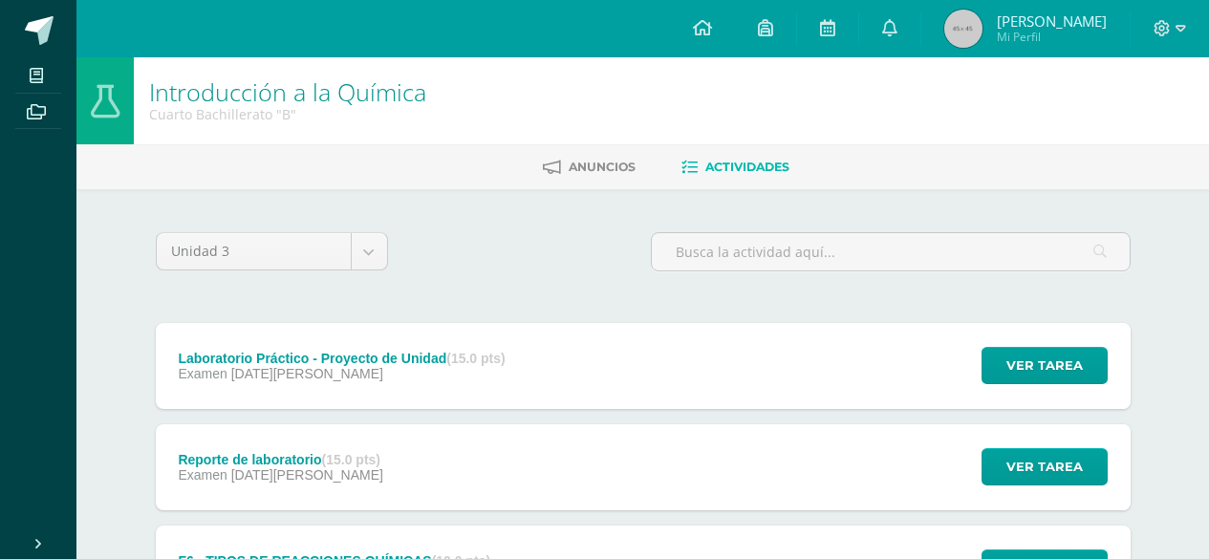
scroll to position [191, 0]
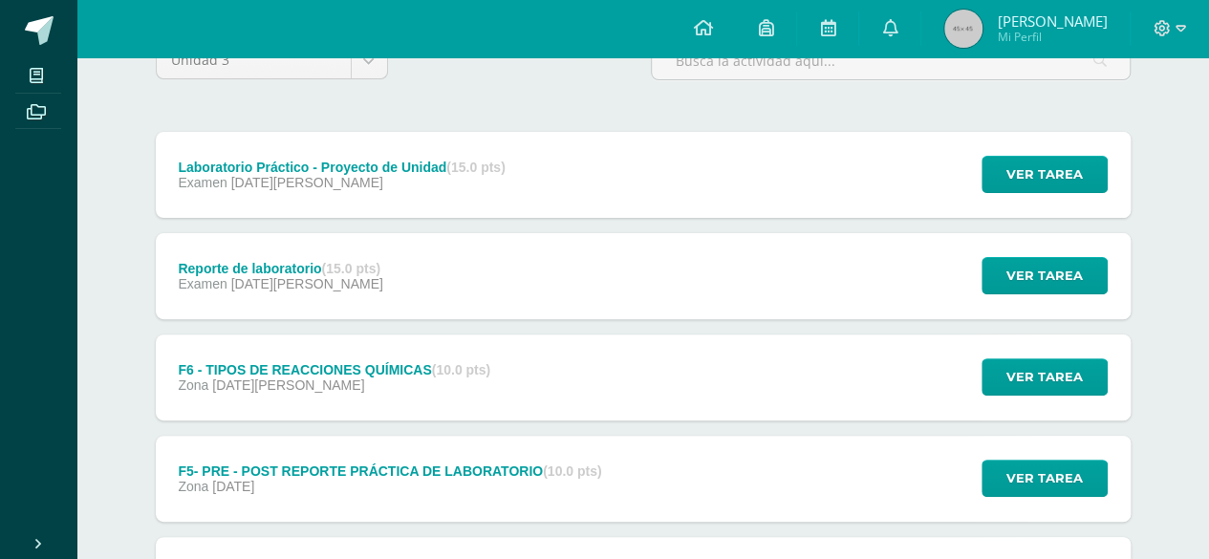
click at [290, 139] on div "Laboratorio Práctico - Proyecto de Unidad (15.0 pts) Examen 15 de Agosto" at bounding box center [342, 175] width 373 height 86
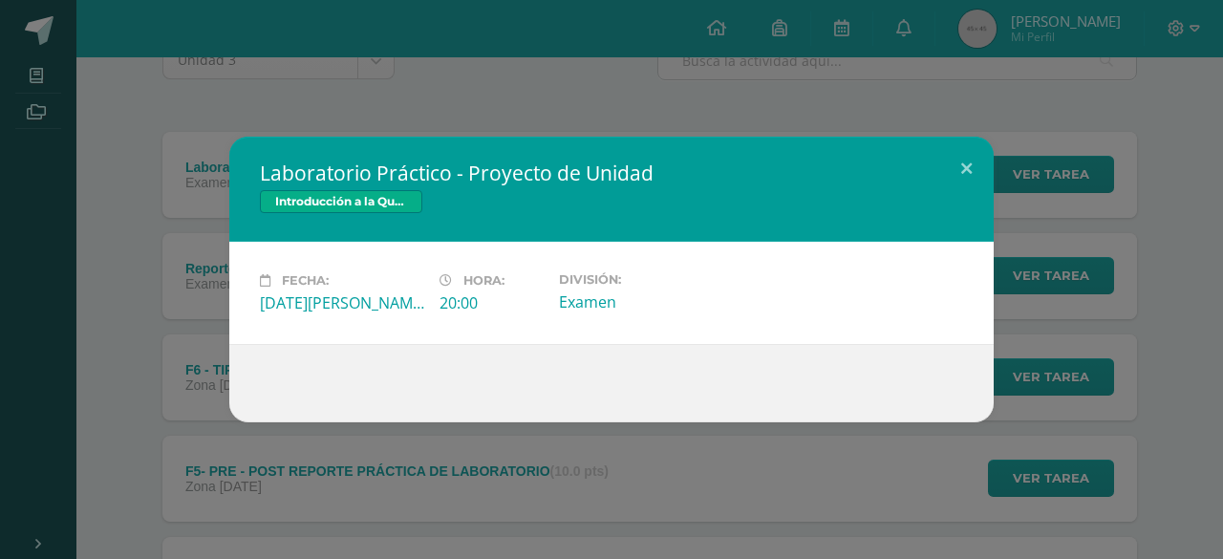
click at [386, 137] on div "Laboratorio Práctico - Proyecto de Unidad Introducción a la Química" at bounding box center [611, 189] width 764 height 105
click at [26, 74] on div "Laboratorio Práctico - Proyecto de Unidad Introducción a la Química Fecha: Vier…" at bounding box center [611, 279] width 1223 height 559
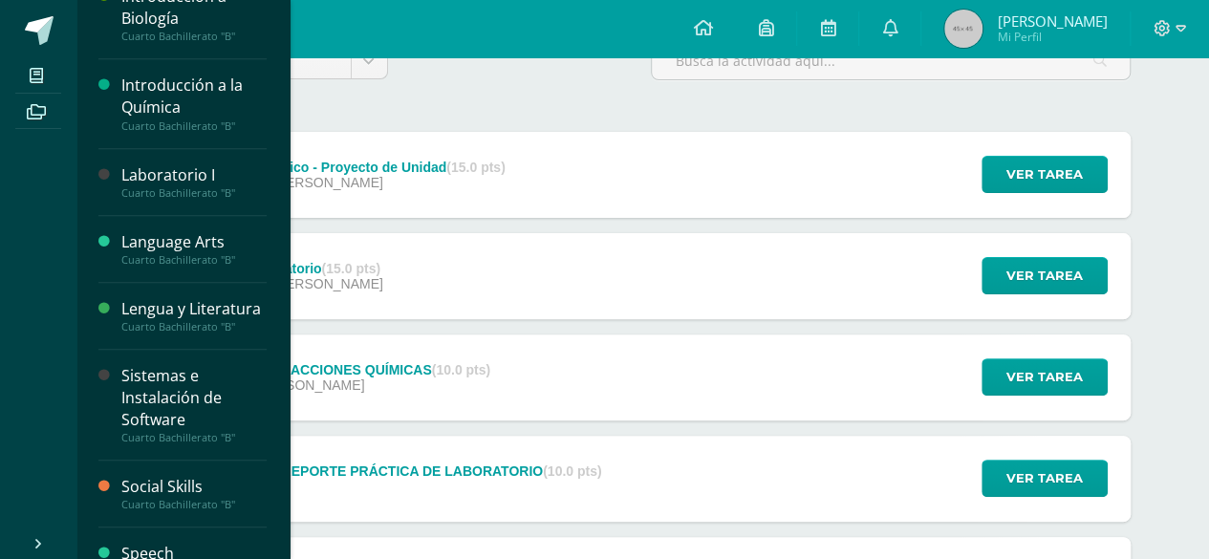
scroll to position [568, 0]
click at [168, 428] on div "Sistemas e Instalación de Software" at bounding box center [193, 395] width 145 height 66
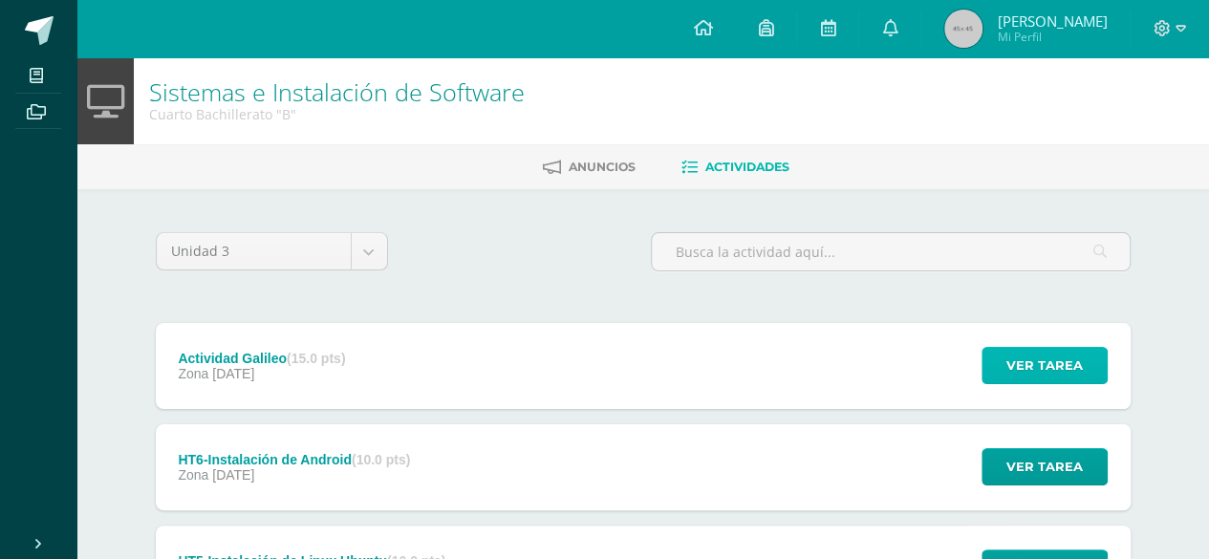
click at [1044, 356] on span "Ver tarea" at bounding box center [1044, 365] width 76 height 35
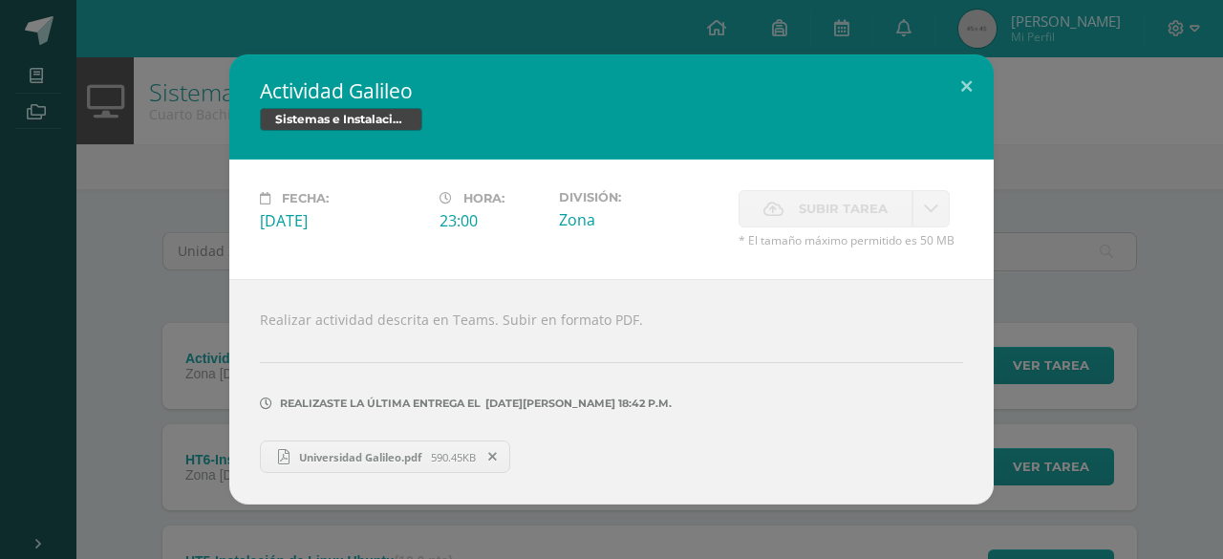
click at [1194, 389] on div "Actividad Galileo Sistemas e Instalación de Software Fecha: Jueves 31 de Julio …" at bounding box center [612, 279] width 1208 height 450
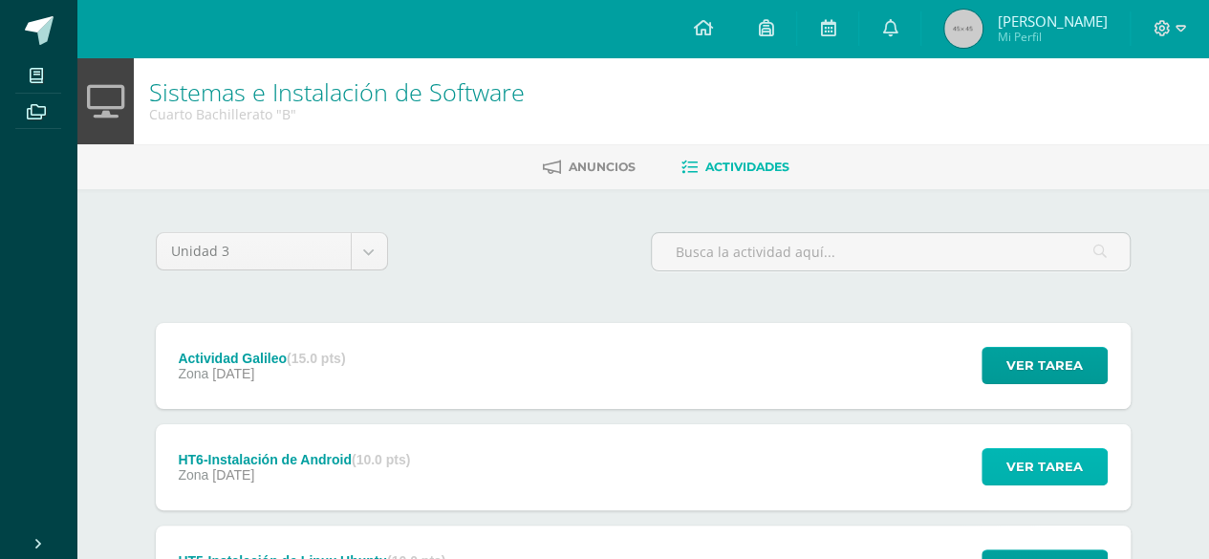
click at [1020, 449] on span "Ver tarea" at bounding box center [1044, 466] width 76 height 35
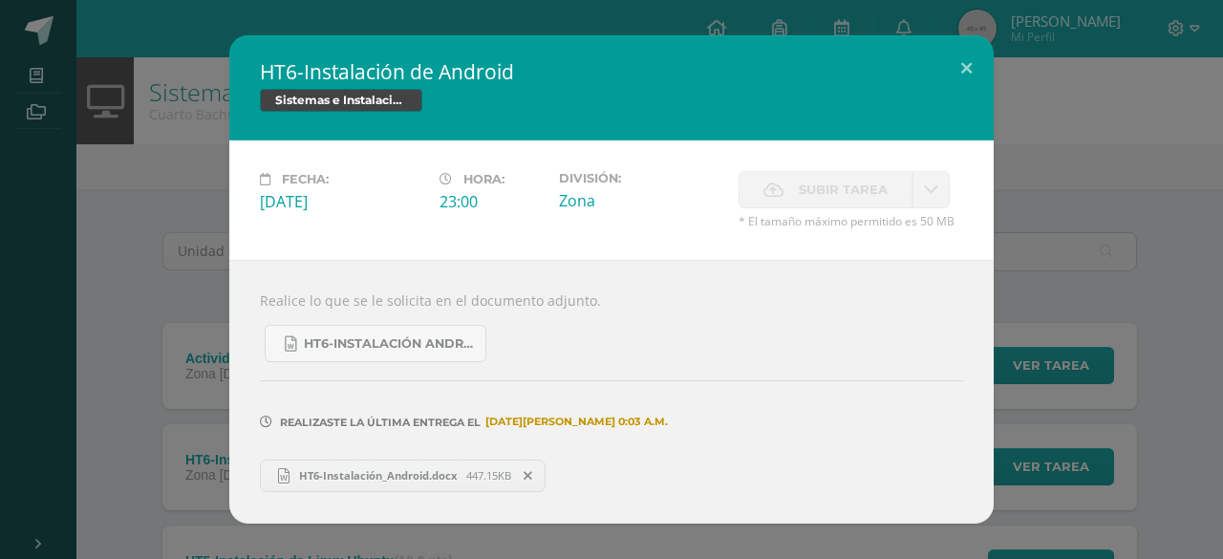
click at [1139, 448] on div "HT6-Instalación de Android Sistemas e Instalación de Software Fecha: Sábado 12 …" at bounding box center [612, 278] width 1208 height 487
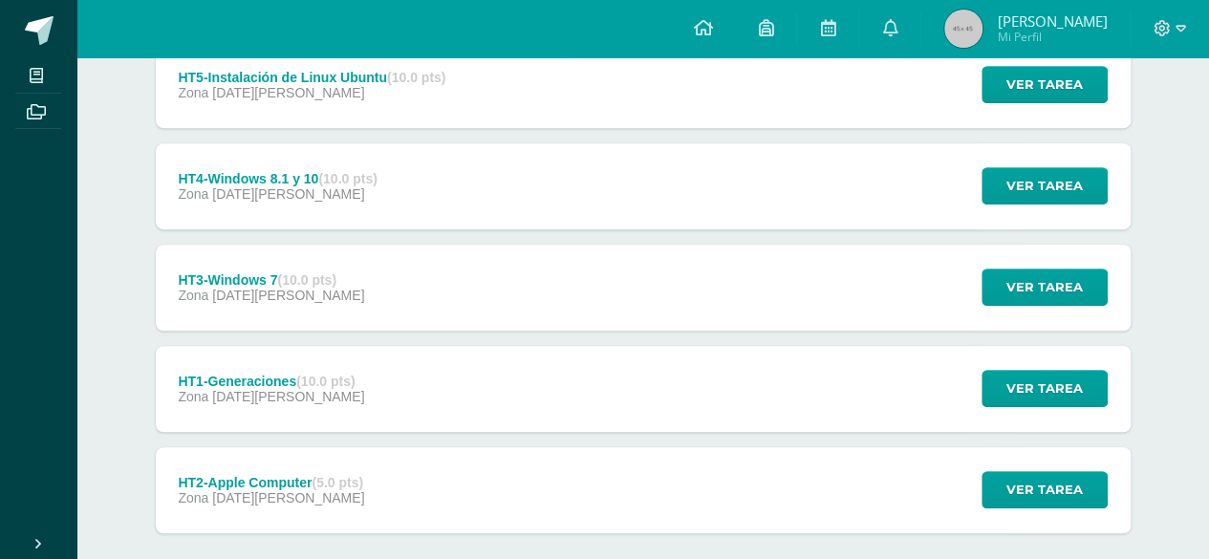
scroll to position [582, 0]
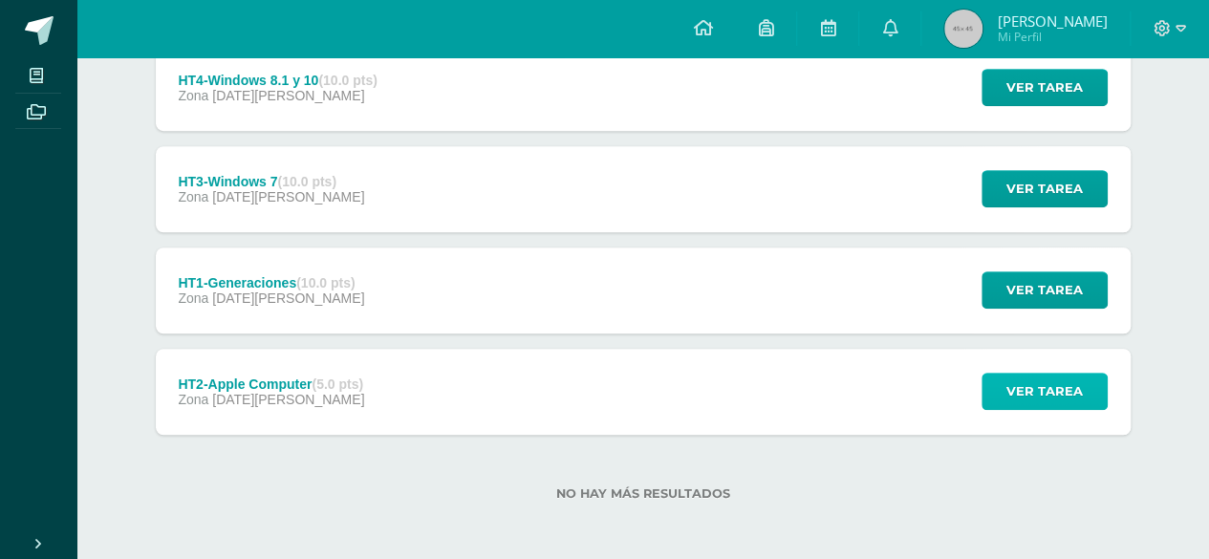
click at [1033, 398] on span "Ver tarea" at bounding box center [1044, 391] width 76 height 35
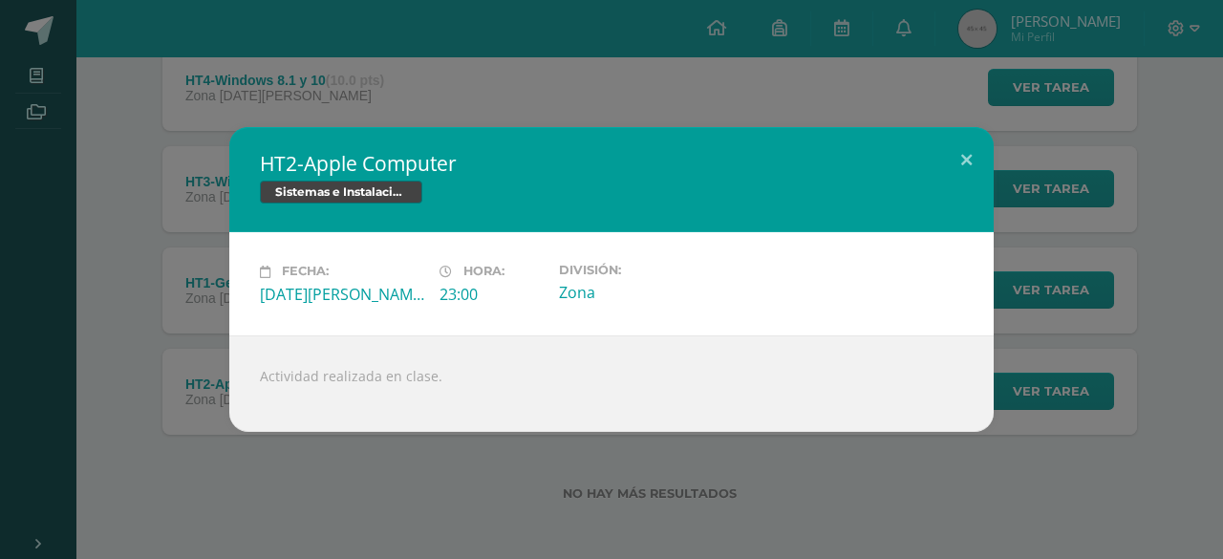
click at [1111, 425] on div "HT2-Apple Computer Sistemas e Instalación de Software Fecha: Viernes 04 de Juli…" at bounding box center [612, 279] width 1208 height 304
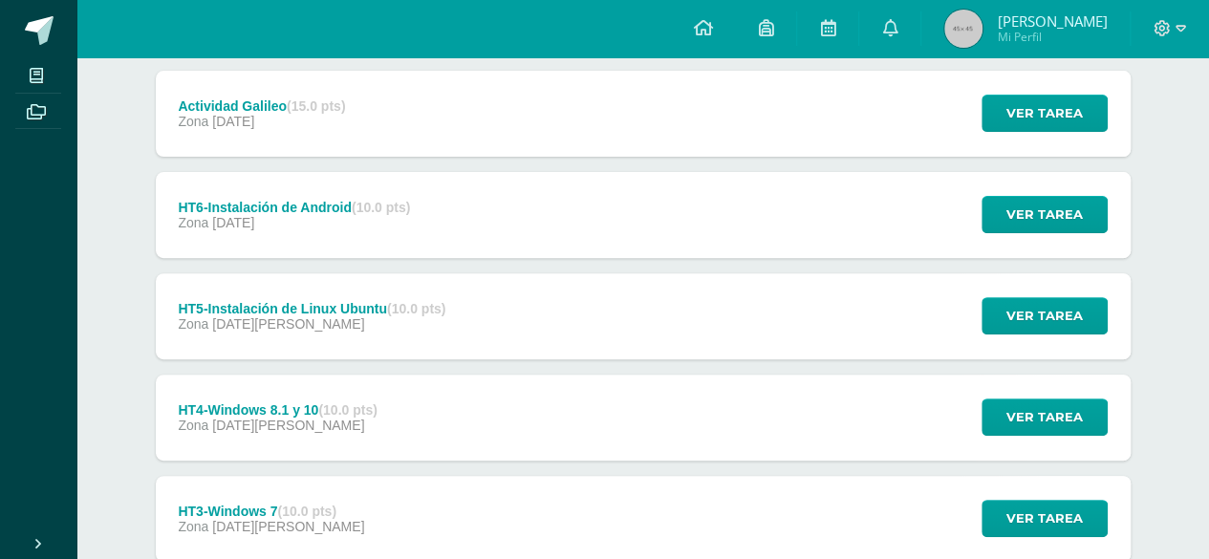
scroll to position [254, 0]
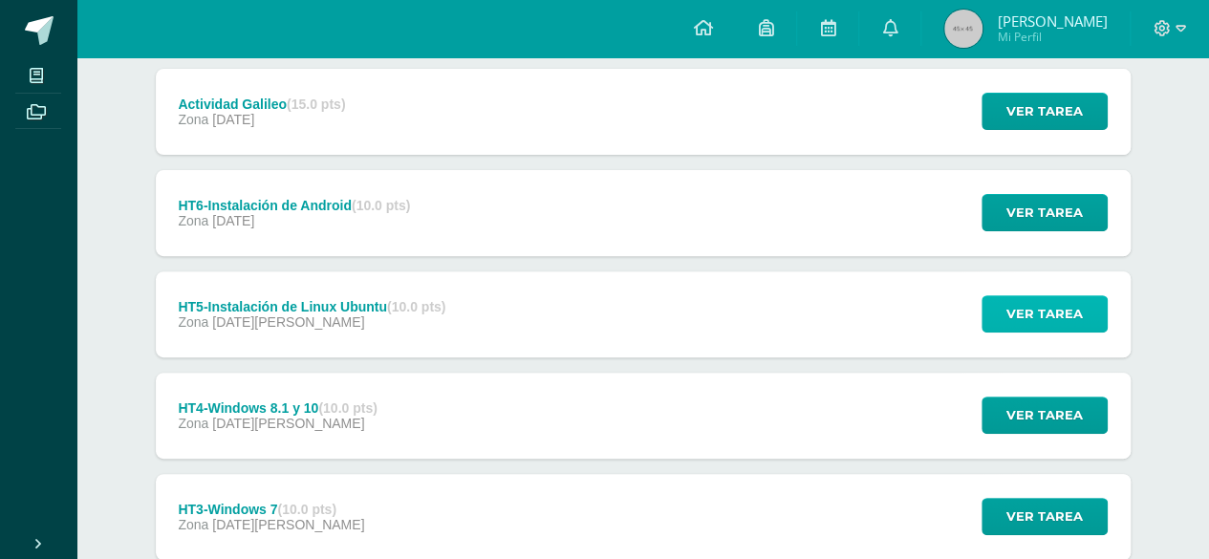
click at [1003, 302] on button "Ver tarea" at bounding box center [1044, 313] width 126 height 37
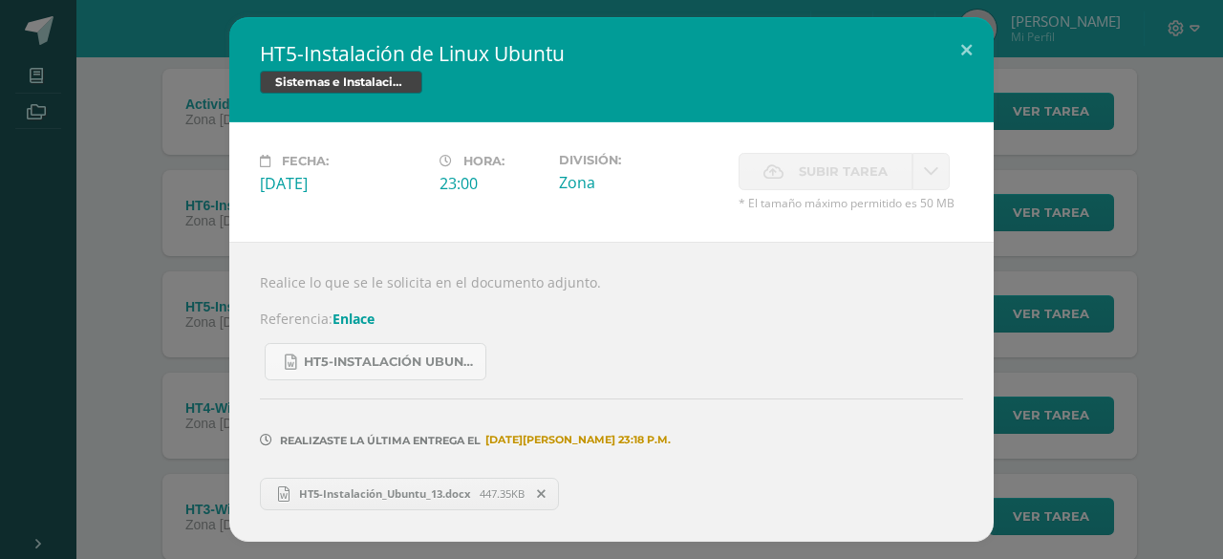
click at [1076, 314] on div "HT5-Instalación de Linux Ubuntu Sistemas e Instalación de Software Fecha: Viern…" at bounding box center [612, 279] width 1208 height 524
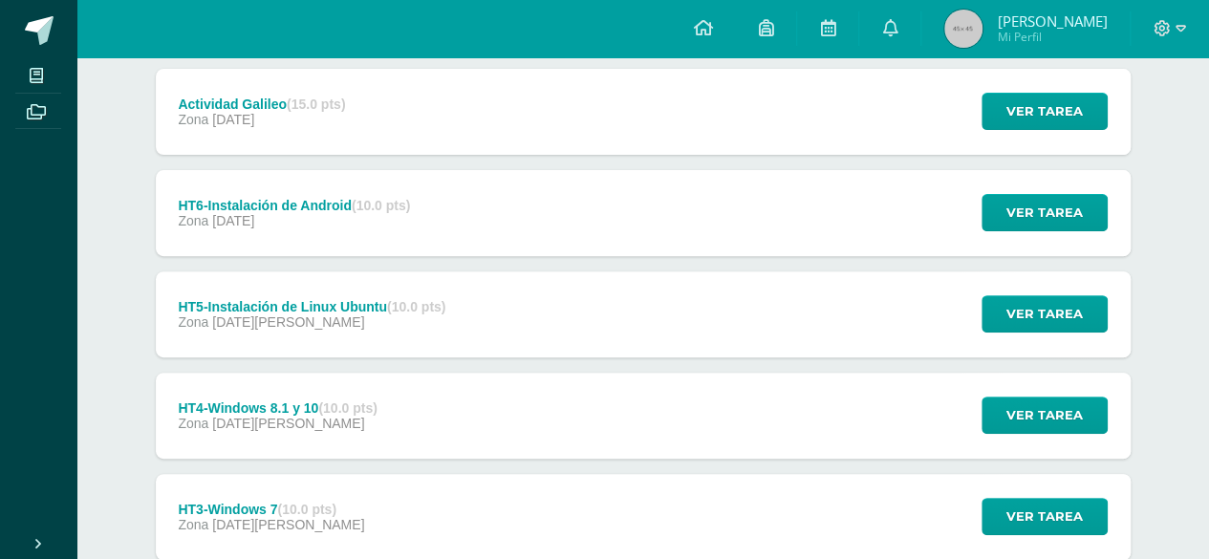
click at [1191, 339] on div "Sistemas e Instalación de Software Cuarto Bachillerato "B" Anuncios Actividades…" at bounding box center [642, 346] width 1132 height 1086
click at [1034, 499] on span "Ver tarea" at bounding box center [1044, 516] width 76 height 35
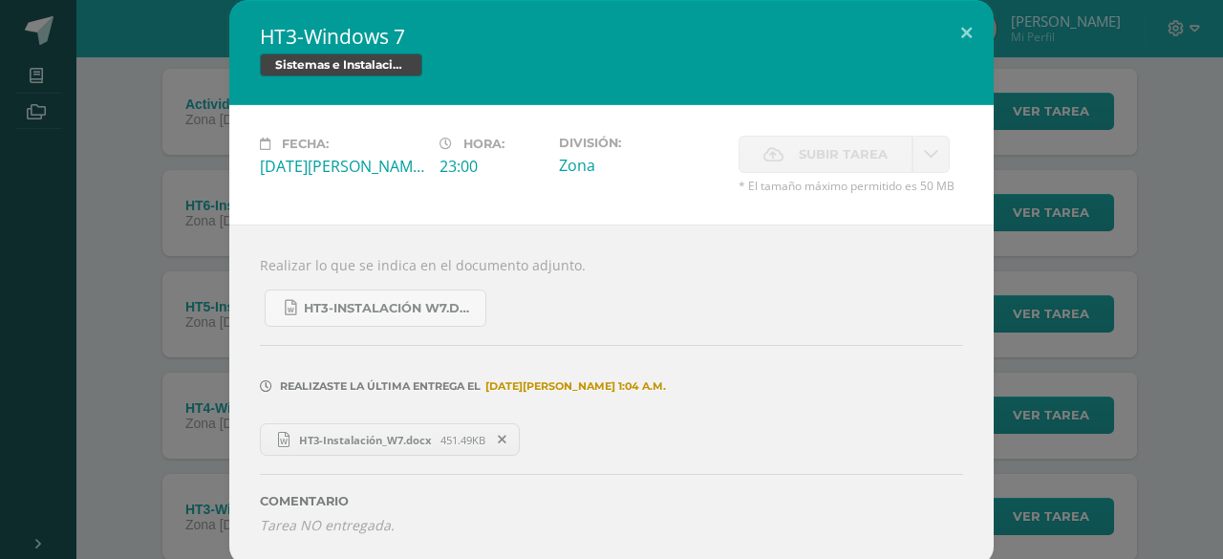
click at [1108, 462] on div "HT3-Windows 7 Sistemas e Instalación de Software Fecha: Lunes 07 de Julio Hora:…" at bounding box center [612, 283] width 1208 height 566
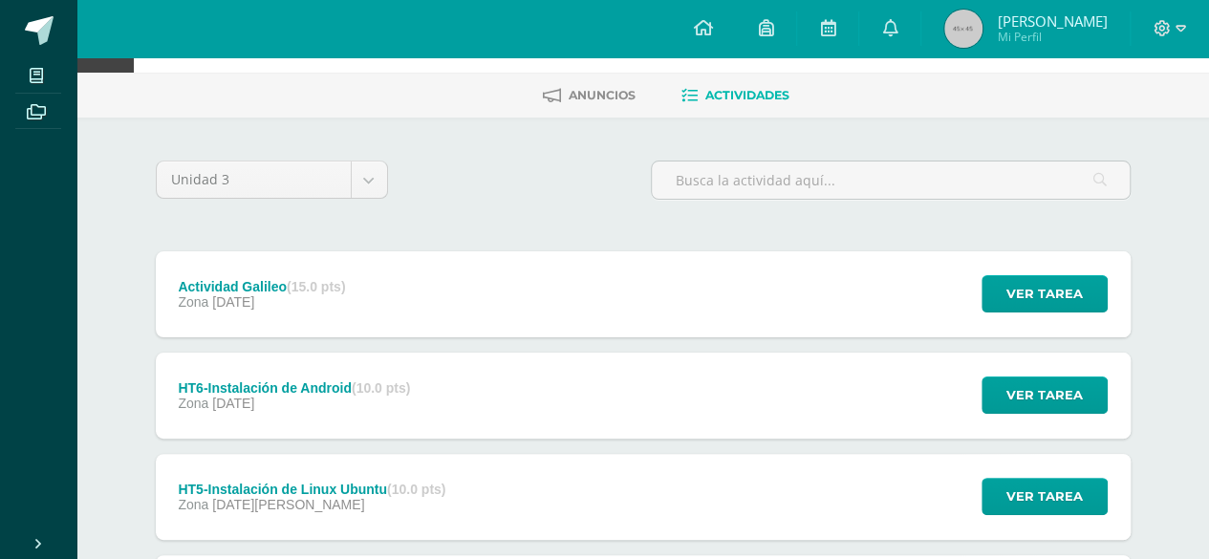
scroll to position [63, 0]
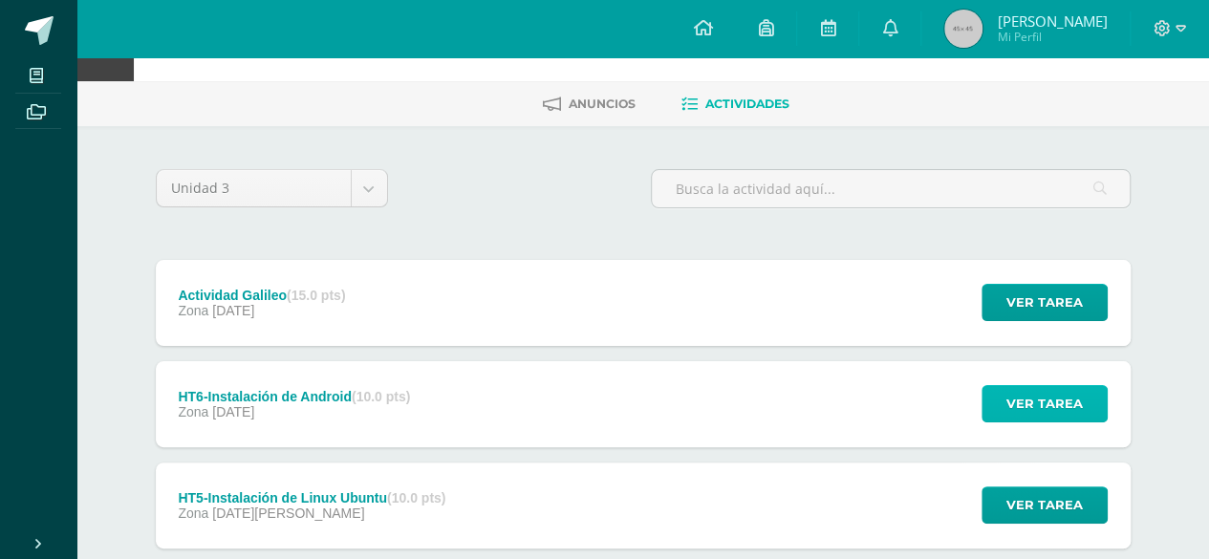
click at [1032, 387] on span "Ver tarea" at bounding box center [1044, 403] width 76 height 35
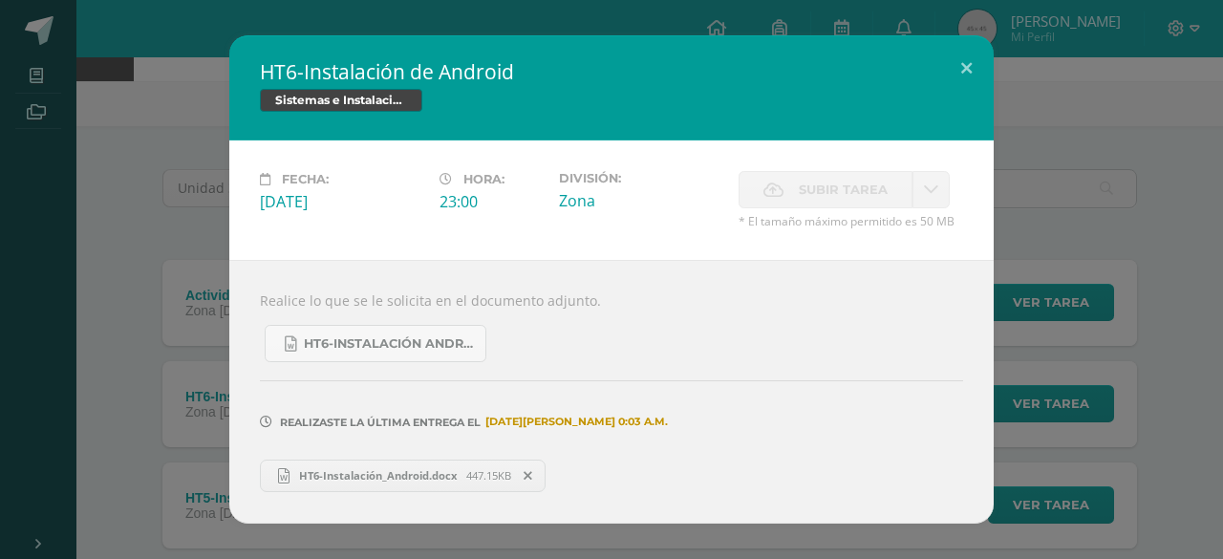
click at [1079, 345] on div "HT6-Instalación de Android Sistemas e Instalación de Software Fecha: Sábado 12 …" at bounding box center [612, 278] width 1208 height 487
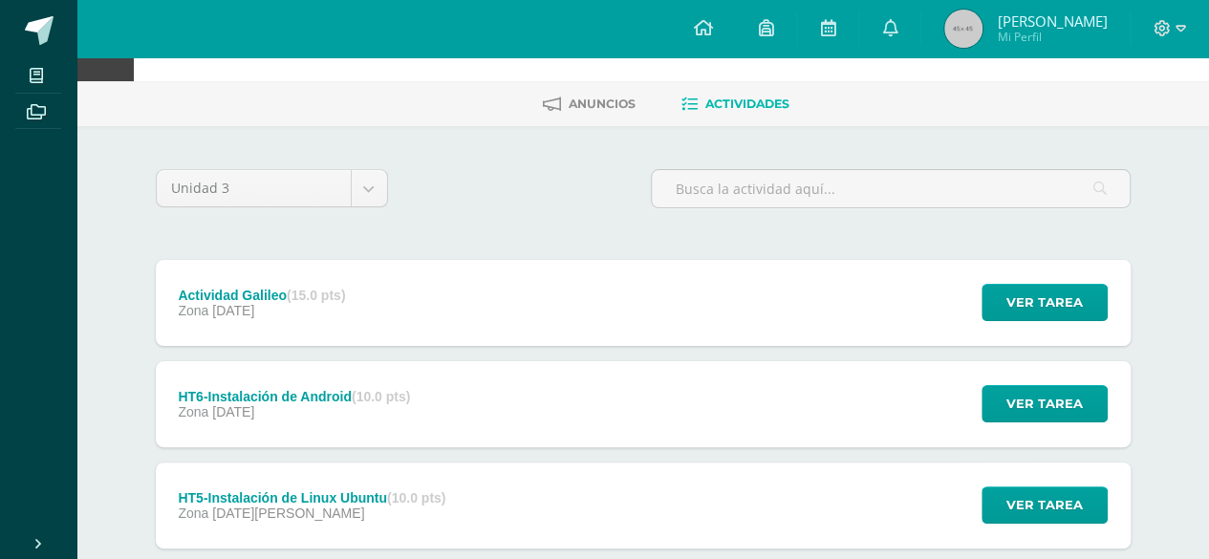
click at [1056, 29] on span "[PERSON_NAME] [PERSON_NAME]" at bounding box center [1052, 20] width 110 height 19
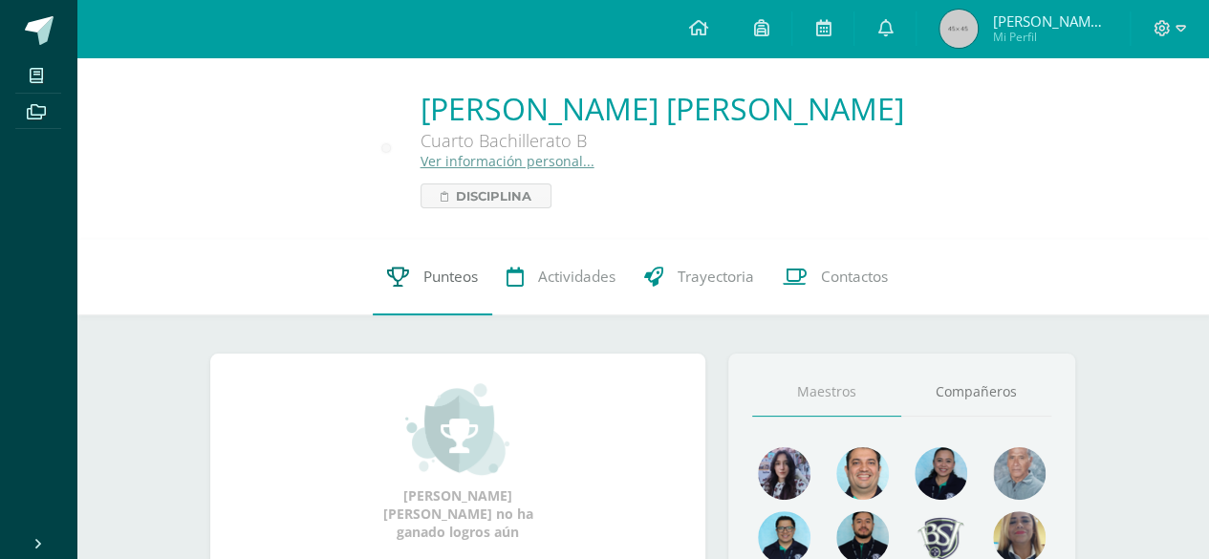
click at [445, 263] on link "Punteos" at bounding box center [432, 277] width 119 height 76
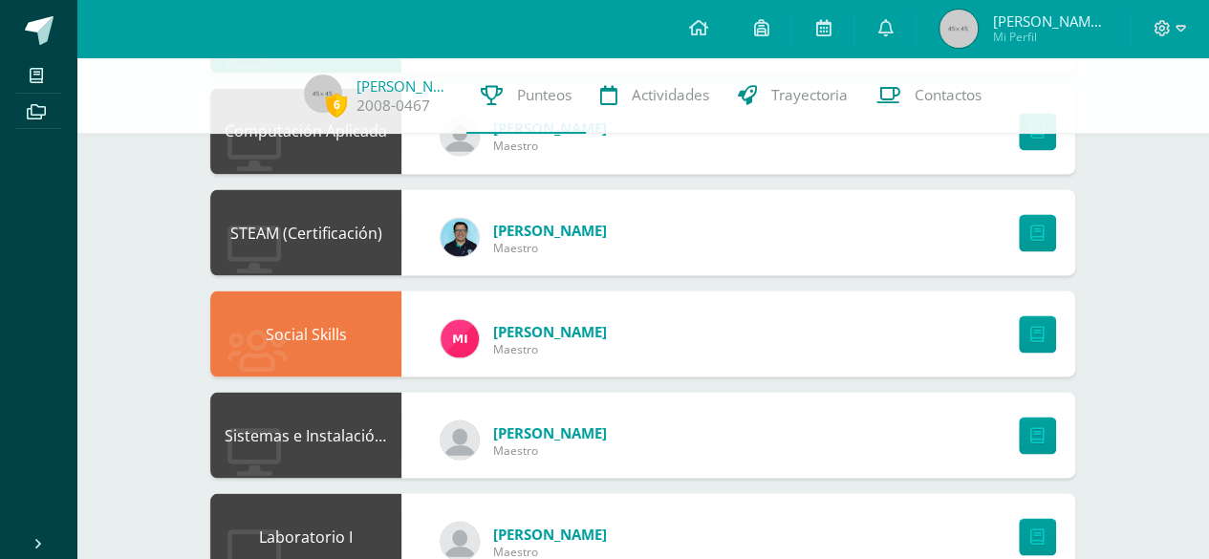
scroll to position [1687, 0]
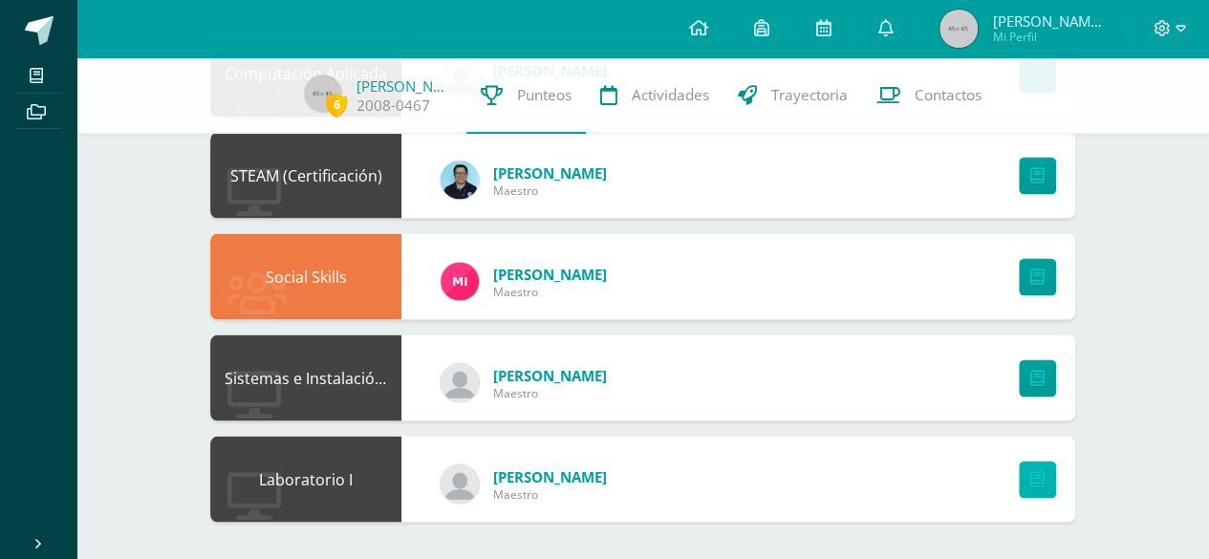
click at [1035, 473] on icon at bounding box center [1037, 479] width 14 height 16
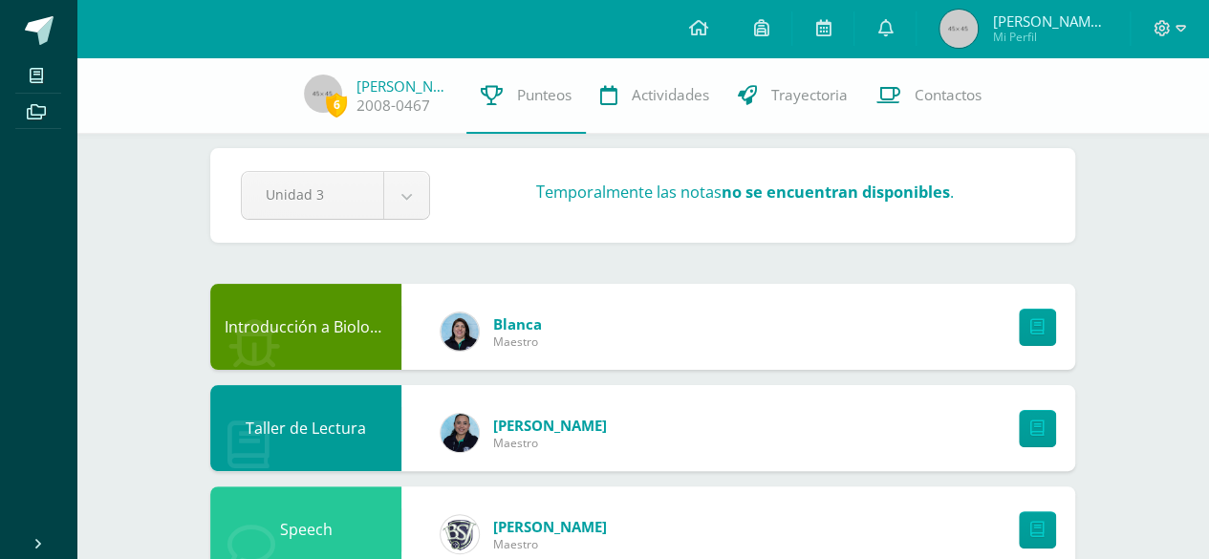
scroll to position [0, 0]
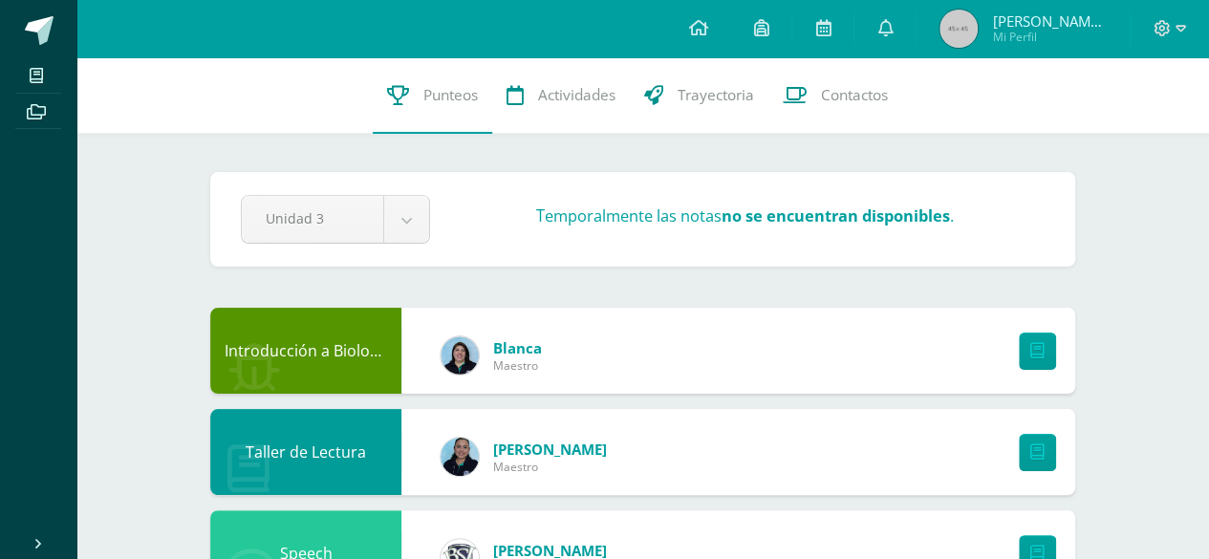
click at [967, 49] on link "[PERSON_NAME] [PERSON_NAME] Mi Perfil" at bounding box center [1022, 28] width 213 height 57
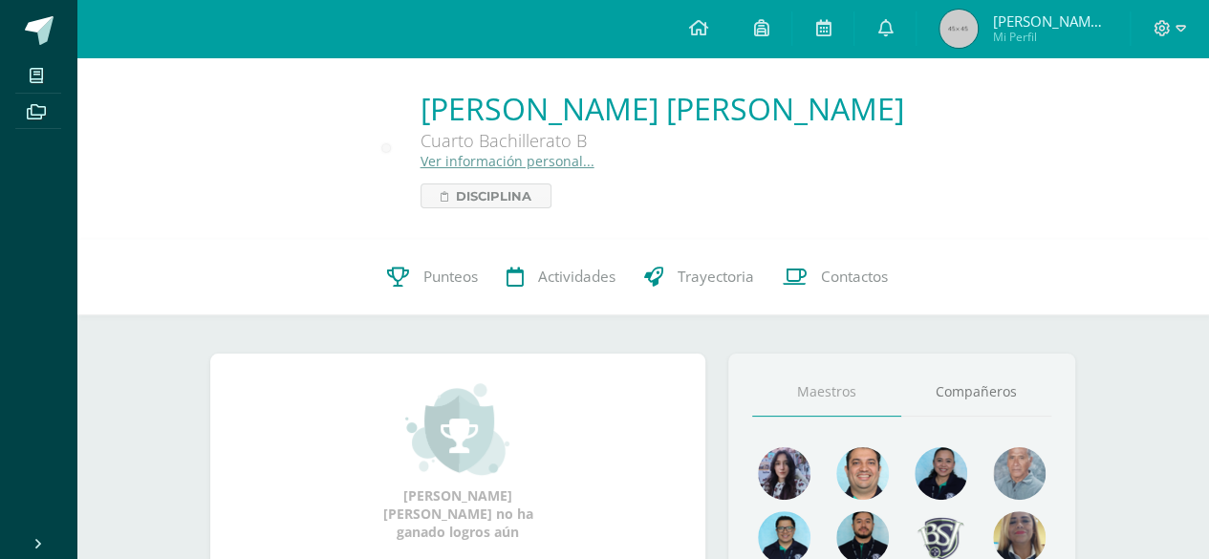
click at [967, 49] on link "[PERSON_NAME] [PERSON_NAME] Mi Perfil" at bounding box center [1022, 28] width 213 height 57
click at [412, 276] on link "Punteos" at bounding box center [432, 277] width 119 height 76
click at [443, 272] on span "Punteos" at bounding box center [450, 277] width 54 height 20
click at [501, 192] on span "Disciplina" at bounding box center [493, 195] width 75 height 23
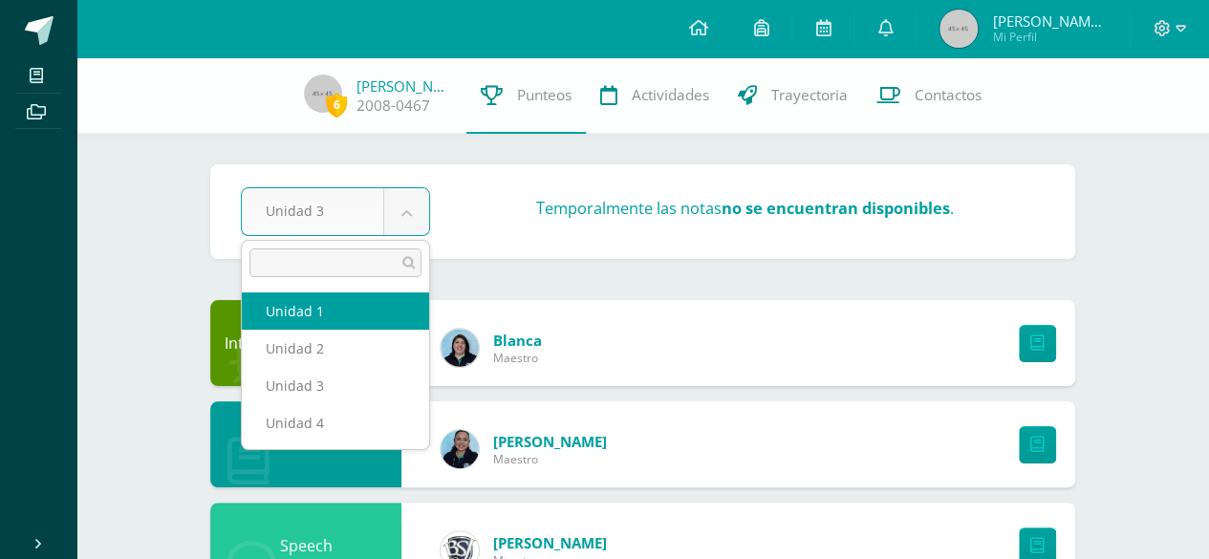
select select "Unidad 1"
